Goal: Information Seeking & Learning: Check status

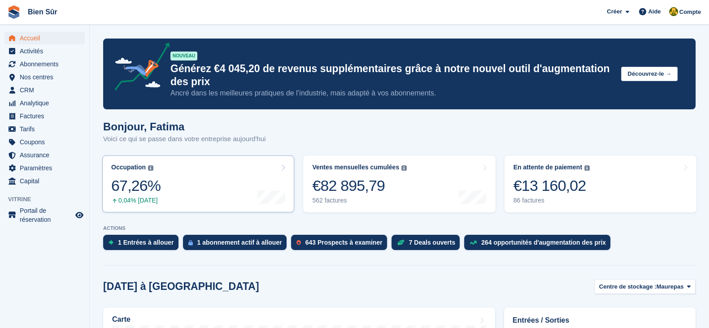
click at [196, 181] on link "Occupation Pourcentage de toutes les unités actuellement attribuées en termes d…" at bounding box center [198, 184] width 192 height 57
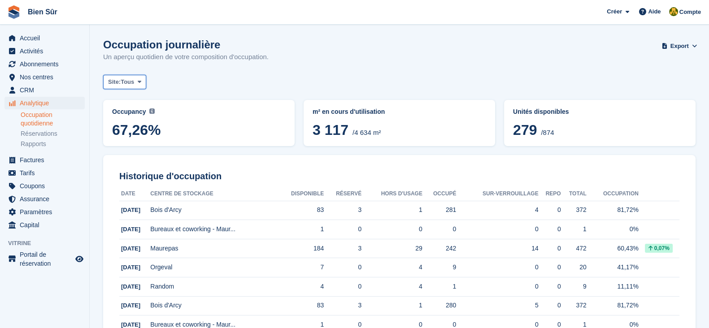
click at [128, 80] on span "Tous" at bounding box center [127, 82] width 13 height 9
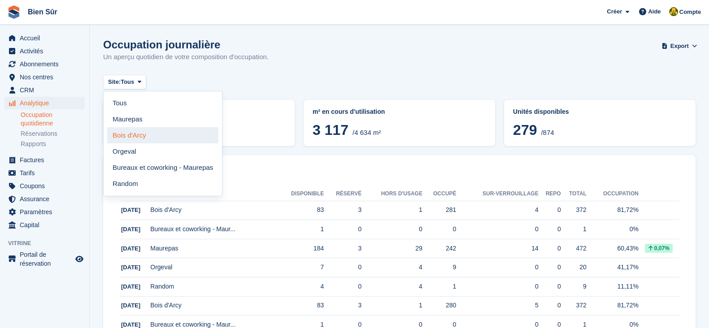
click at [157, 127] on link "Bois d'Arcy" at bounding box center [162, 135] width 111 height 16
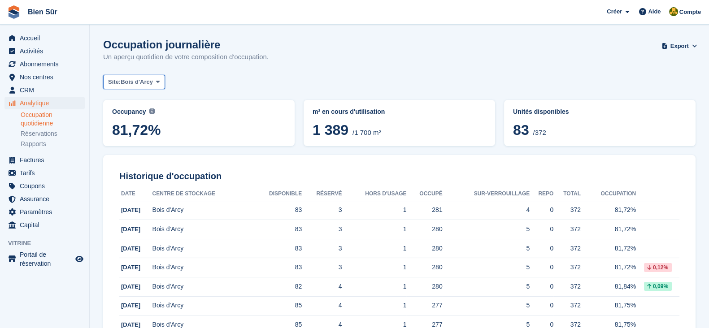
click at [144, 79] on span "Bois d'Arcy" at bounding box center [137, 82] width 32 height 9
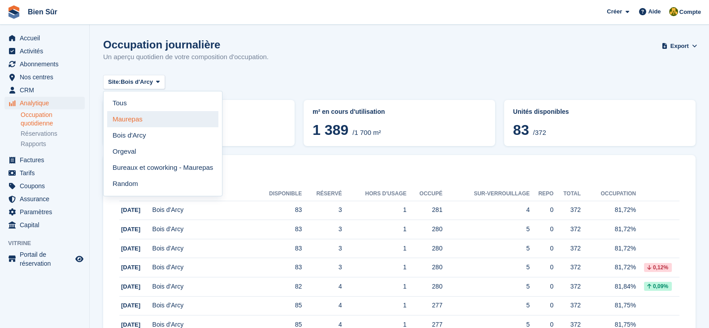
click at [151, 121] on link "Maurepas" at bounding box center [162, 119] width 111 height 16
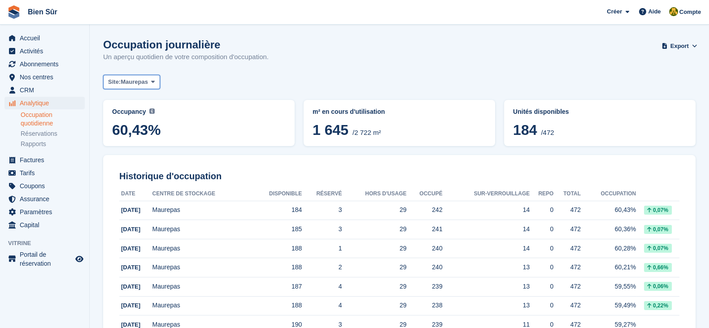
click at [146, 83] on span "Maurepas" at bounding box center [134, 82] width 27 height 9
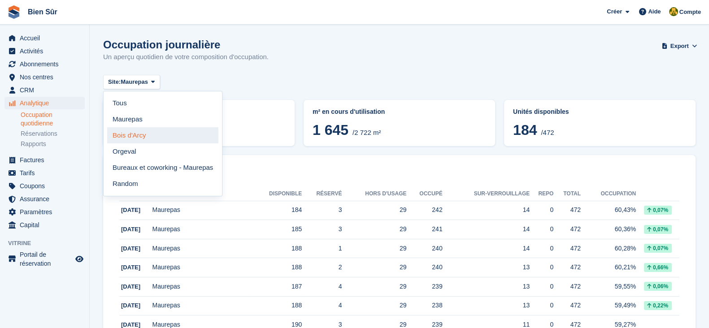
click at [179, 135] on link "Bois d'Arcy" at bounding box center [162, 135] width 111 height 16
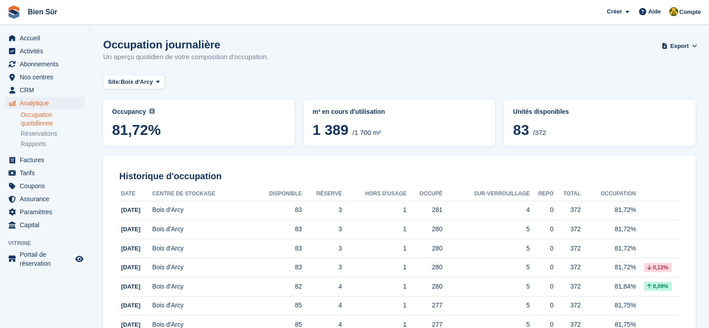
click at [49, 31] on div "Accueil Activités Abonnements Abonnements Abonnements Augmentation des prix NOU…" at bounding box center [44, 130] width 89 height 204
click at [39, 35] on span "Accueil" at bounding box center [47, 38] width 54 height 13
